Goal: Information Seeking & Learning: Learn about a topic

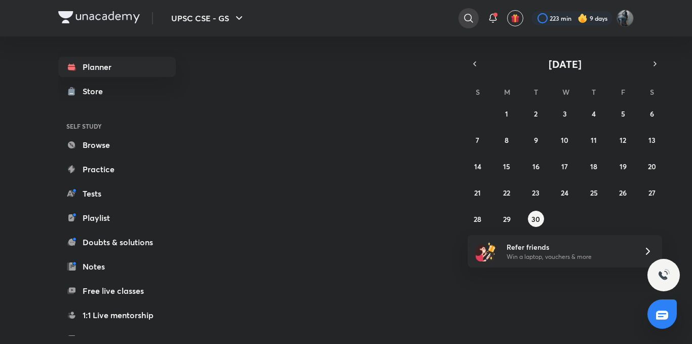
click at [465, 20] on icon at bounding box center [468, 18] width 9 height 9
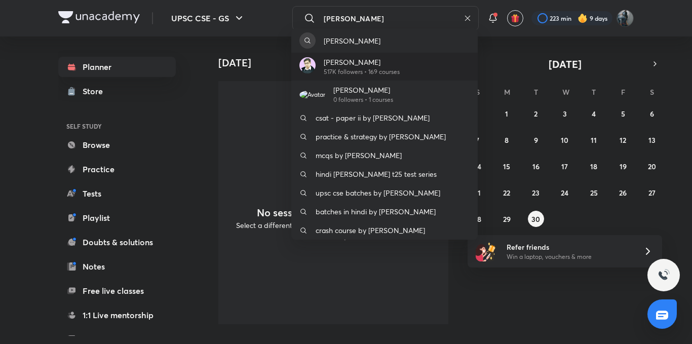
type input "[PERSON_NAME]"
click at [386, 56] on div "[PERSON_NAME] 517K followers • 169 courses" at bounding box center [384, 67] width 186 height 28
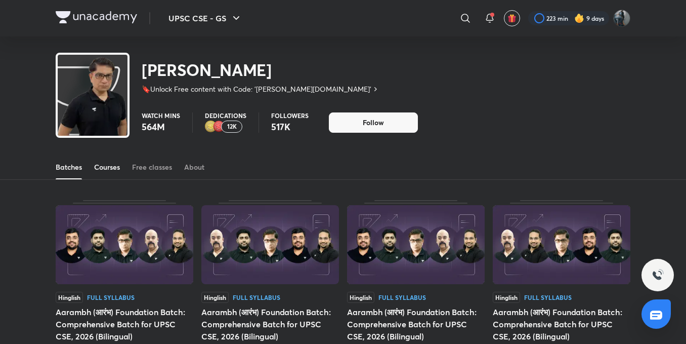
click at [120, 171] on div "Batches Courses Free classes About" at bounding box center [343, 167] width 575 height 24
click at [114, 164] on div "Courses" at bounding box center [107, 167] width 26 height 10
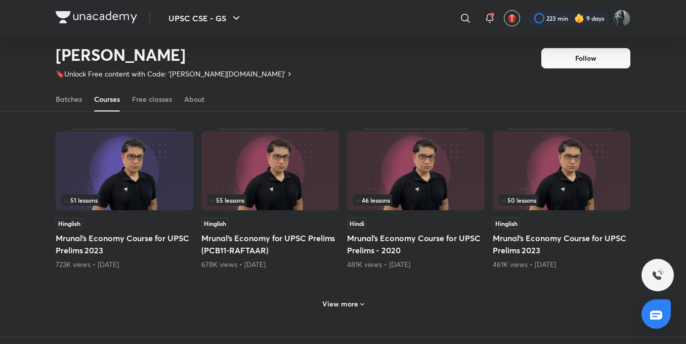
scroll to position [431, 0]
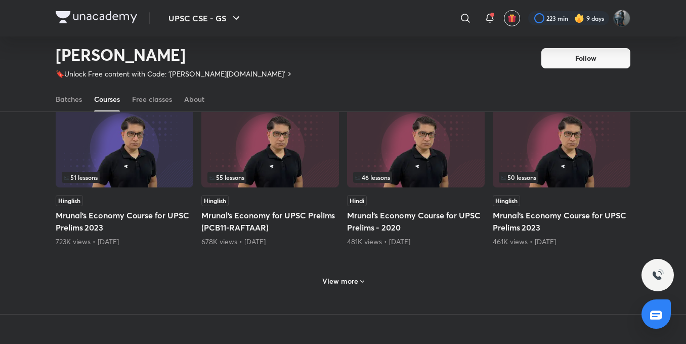
click at [333, 285] on h6 "View more" at bounding box center [340, 281] width 36 height 10
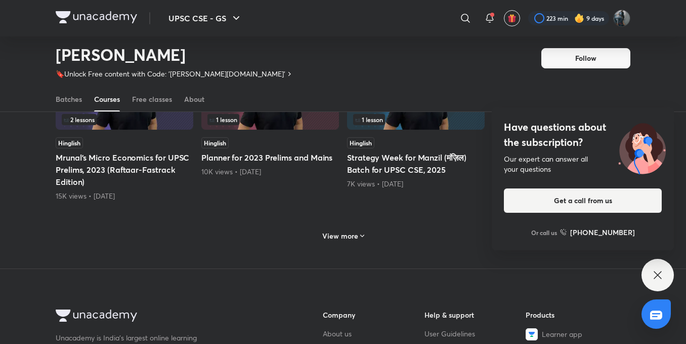
scroll to position [988, 0]
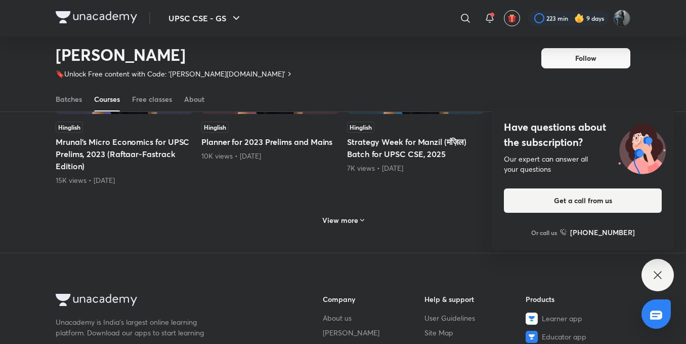
click at [358, 220] on icon at bounding box center [362, 220] width 8 height 8
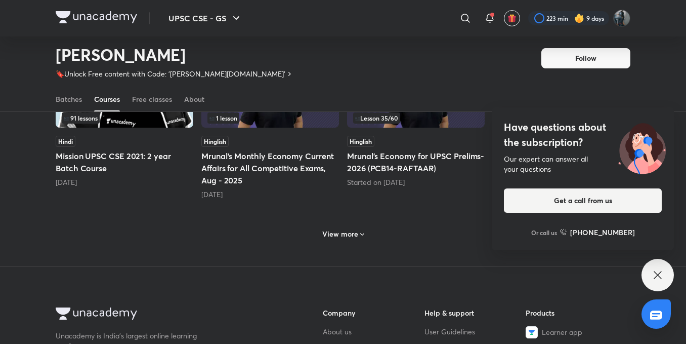
scroll to position [1494, 0]
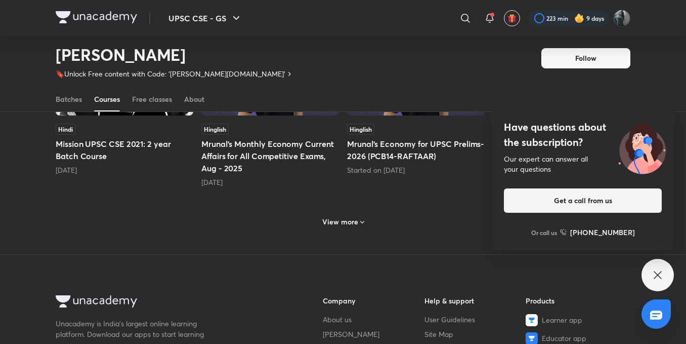
click at [331, 227] on div "View more" at bounding box center [343, 222] width 50 height 16
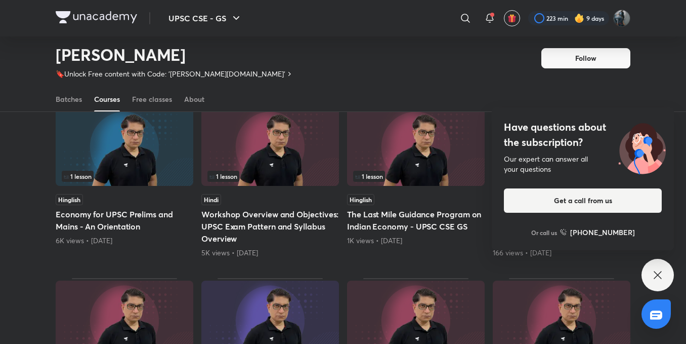
scroll to position [988, 0]
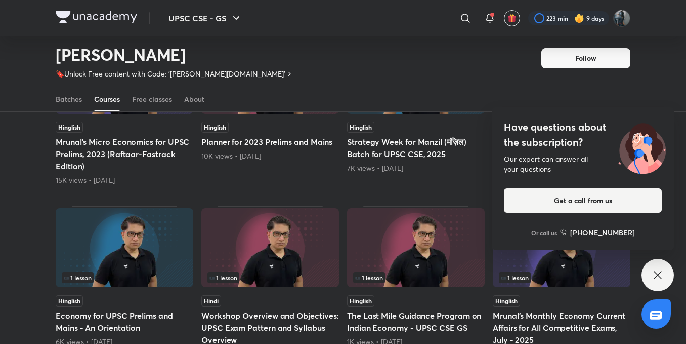
click at [661, 269] on icon at bounding box center [658, 275] width 12 height 12
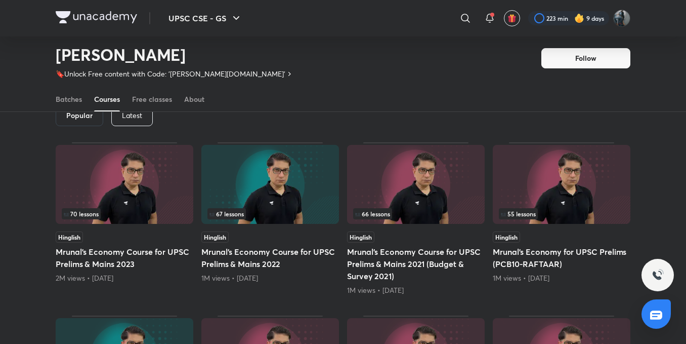
scroll to position [0, 0]
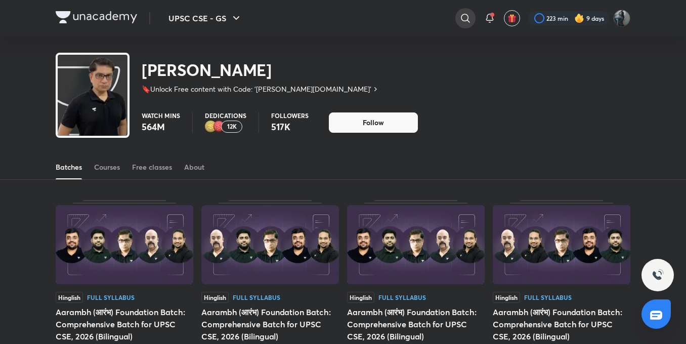
click at [466, 16] on icon at bounding box center [465, 18] width 9 height 9
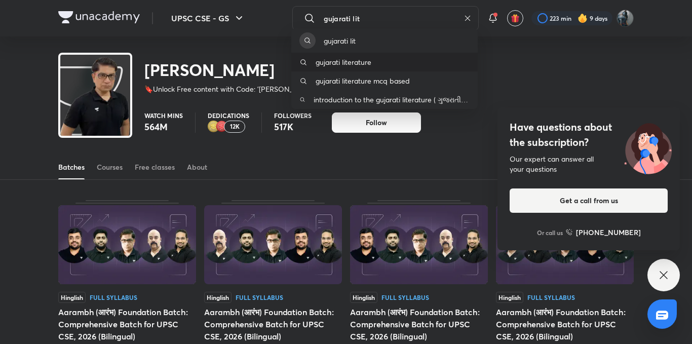
type input "gujarati lit"
click at [384, 67] on div "gujarati literature" at bounding box center [384, 62] width 186 height 19
